Goal: Find contact information: Find contact information

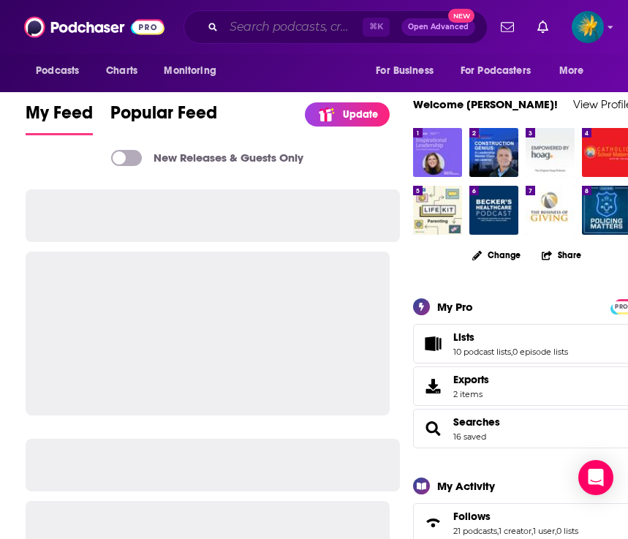
click at [269, 25] on input "Search podcasts, credits, & more..." at bounding box center [293, 26] width 139 height 23
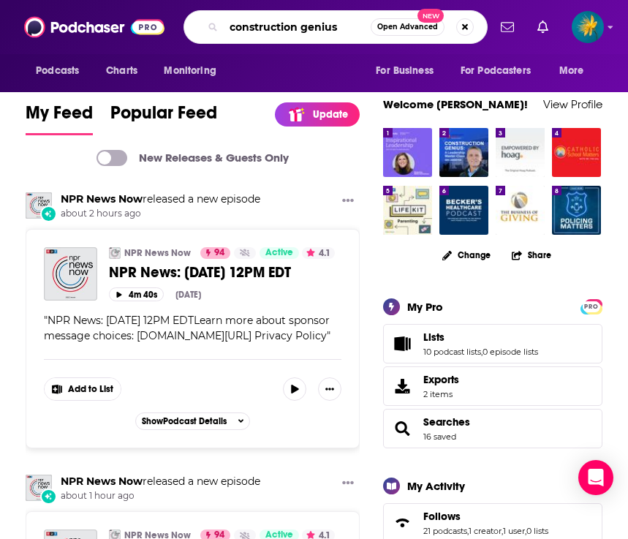
type input "construction genius"
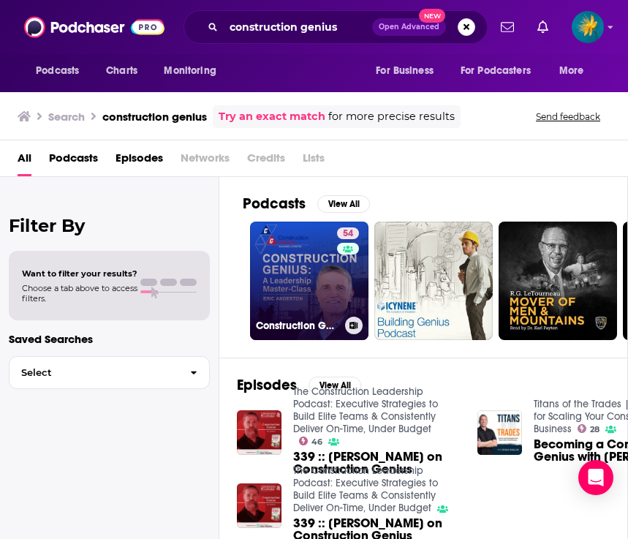
click at [338, 282] on div "54" at bounding box center [350, 271] width 26 height 89
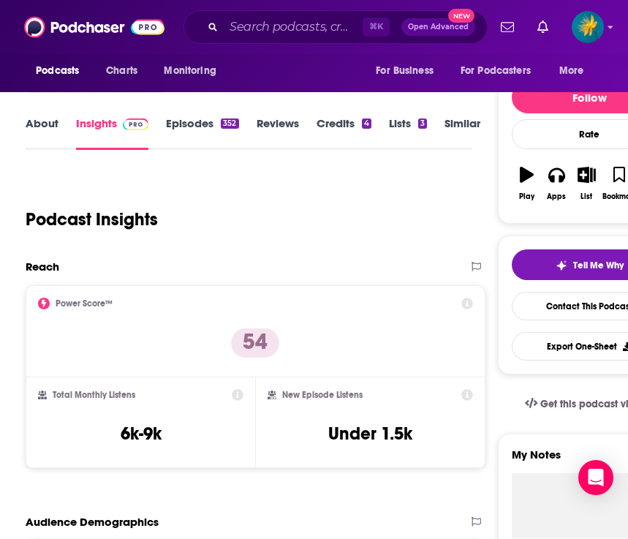
scroll to position [148, 0]
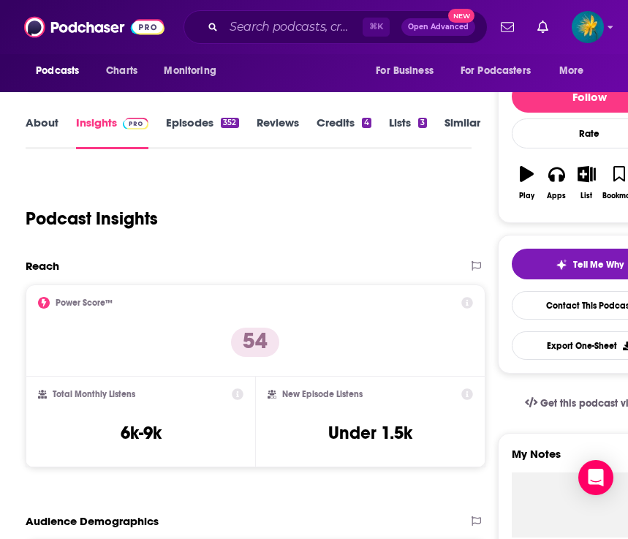
click at [238, 390] on icon at bounding box center [238, 394] width 12 height 12
click at [237, 431] on div "Total Monthly Listens 6k-9k" at bounding box center [140, 421] width 205 height 67
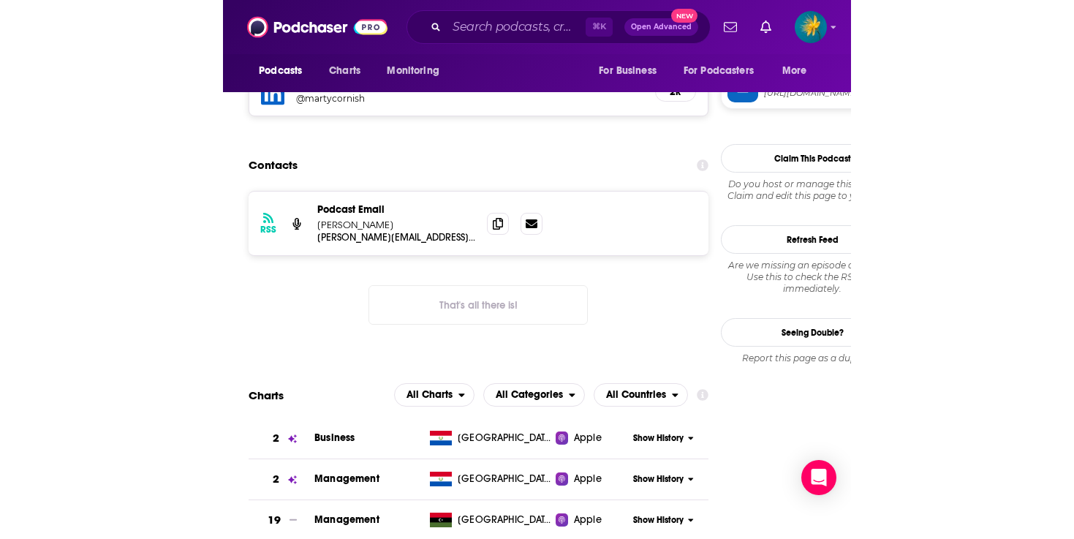
scroll to position [1369, 0]
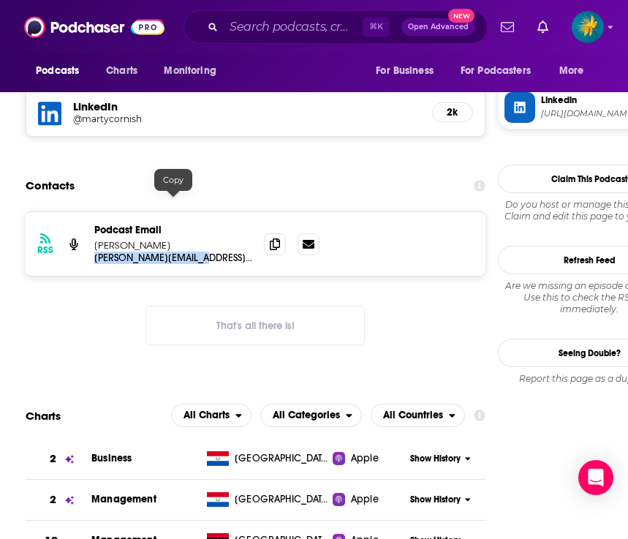
drag, startPoint x: 208, startPoint y: 200, endPoint x: 97, endPoint y: 202, distance: 111.1
click at [97, 251] on p "[PERSON_NAME][EMAIL_ADDRESS][DOMAIN_NAME]" at bounding box center [173, 257] width 158 height 12
